Goal: Book appointment/travel/reservation

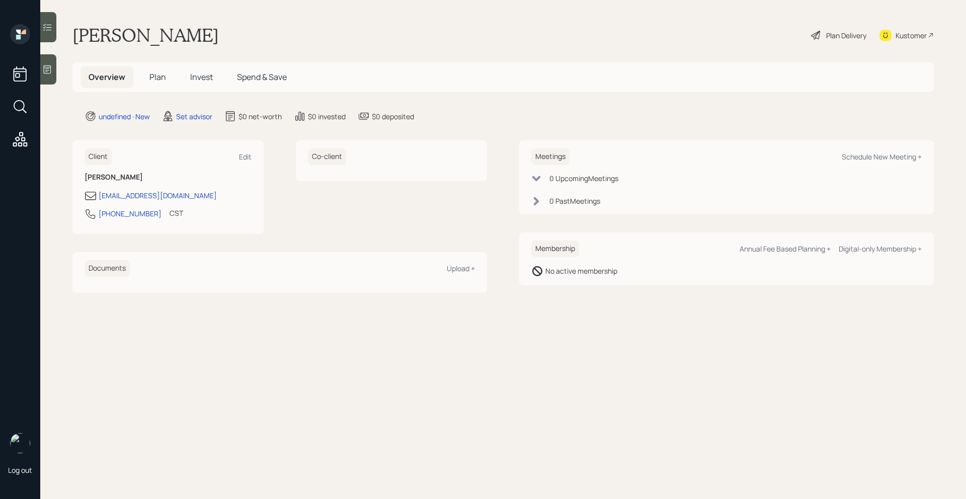
click at [53, 73] on div at bounding box center [48, 69] width 16 height 30
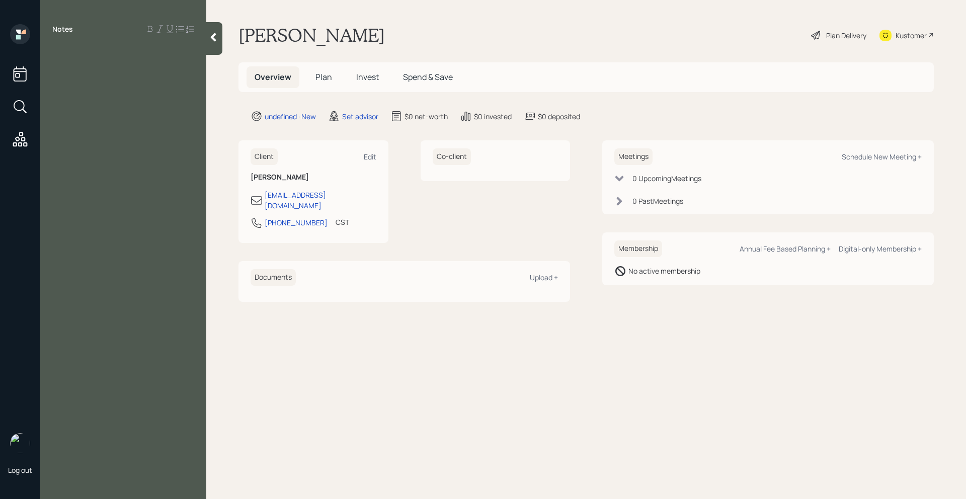
click at [218, 36] on icon at bounding box center [213, 37] width 10 height 10
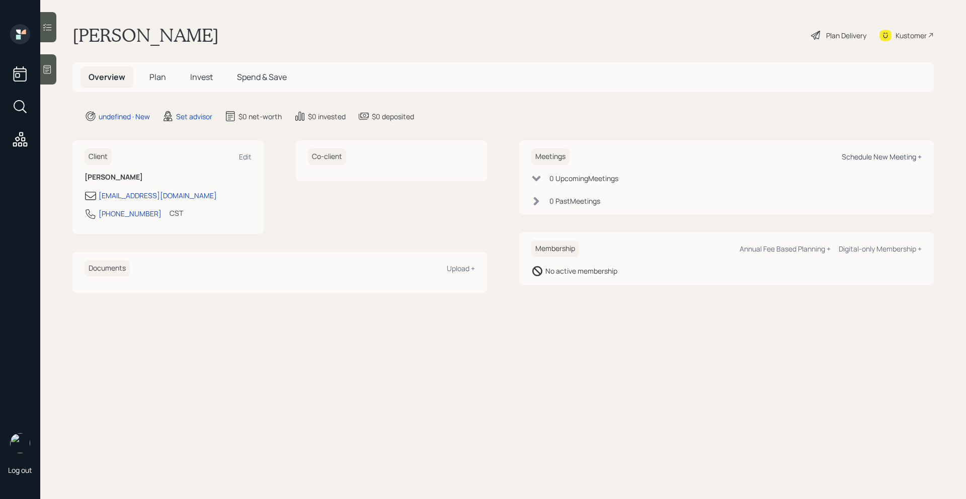
click at [888, 153] on div "Schedule New Meeting +" at bounding box center [881, 157] width 80 height 10
select select "round-[PERSON_NAME]"
click at [886, 159] on div "Schedule New Meeting +" at bounding box center [881, 157] width 80 height 10
select select "round-[PERSON_NAME]"
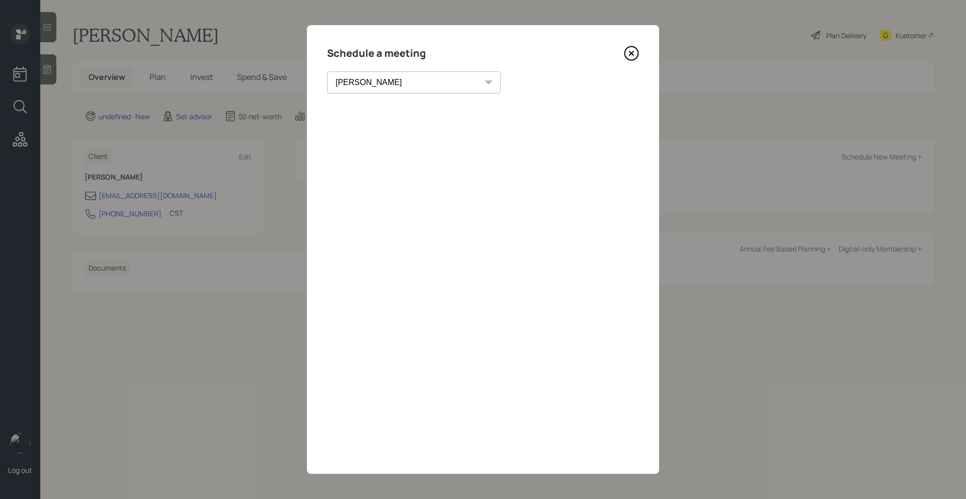
click at [634, 42] on div "Schedule a meeting Theresa Spinello Matthew Burke Xavier Ross Eitan Bar-David I…" at bounding box center [483, 249] width 352 height 449
click at [634, 46] on icon at bounding box center [631, 53] width 15 height 15
